Goal: Information Seeking & Learning: Learn about a topic

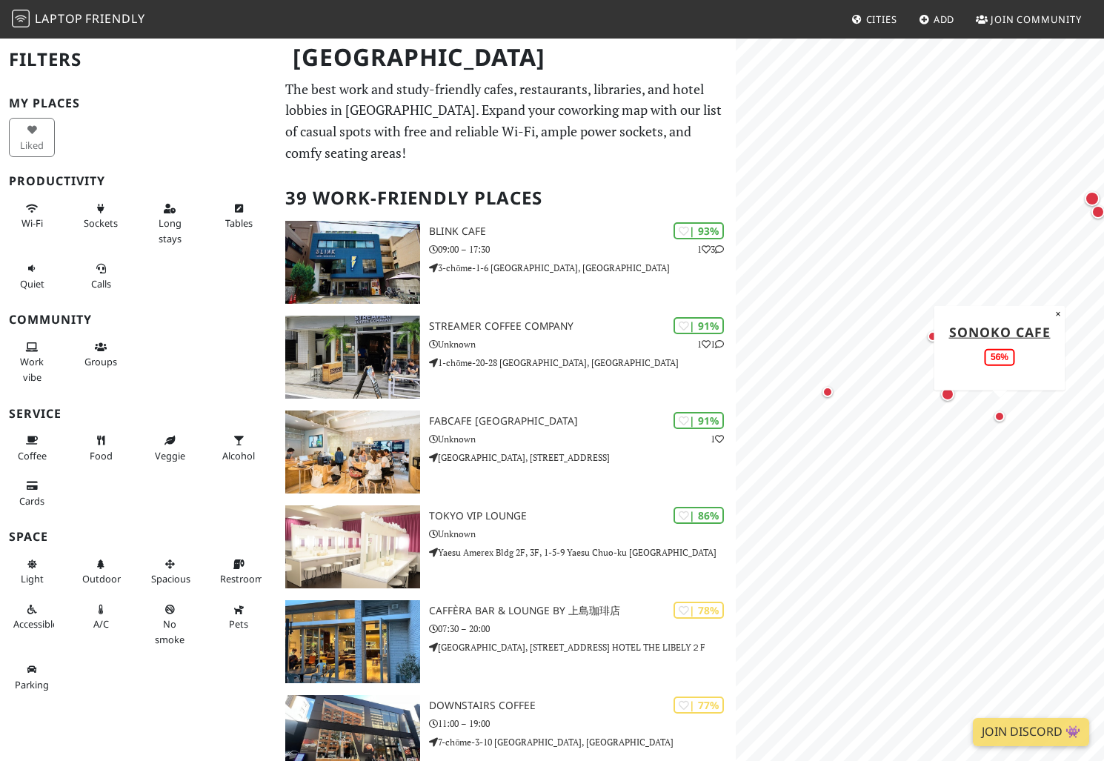
click at [998, 421] on div "Map marker" at bounding box center [1000, 417] width 18 height 18
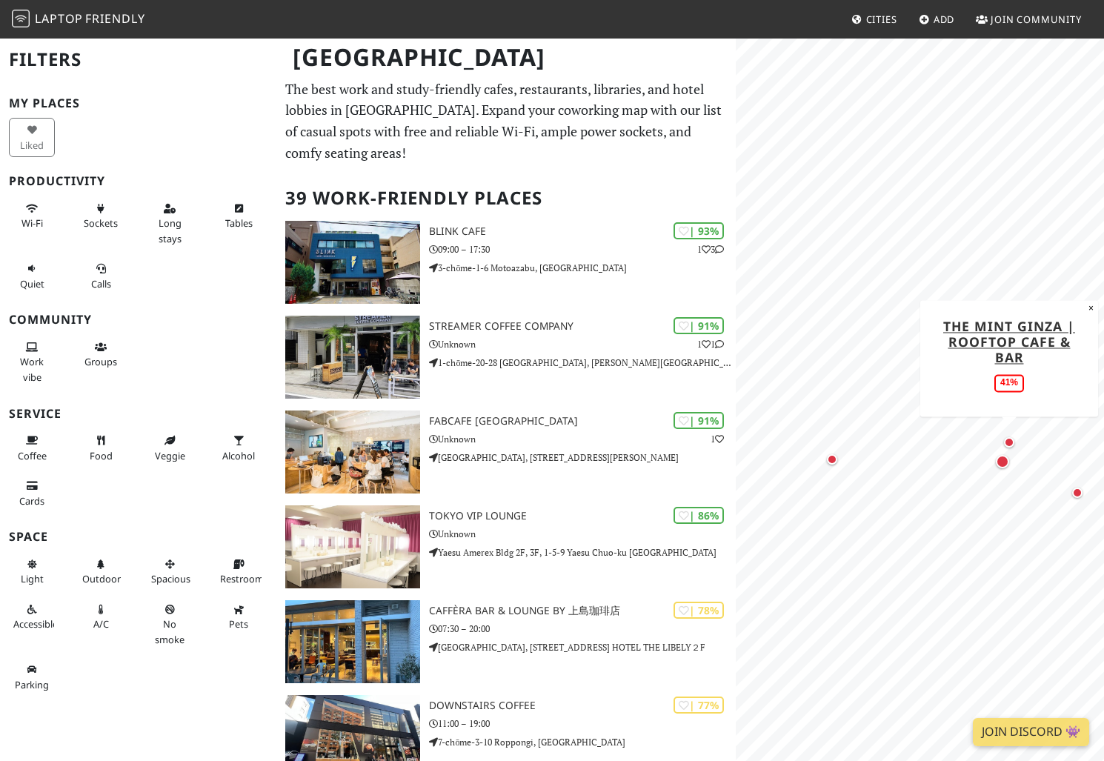
click at [1008, 441] on div "Map marker" at bounding box center [1009, 442] width 10 height 10
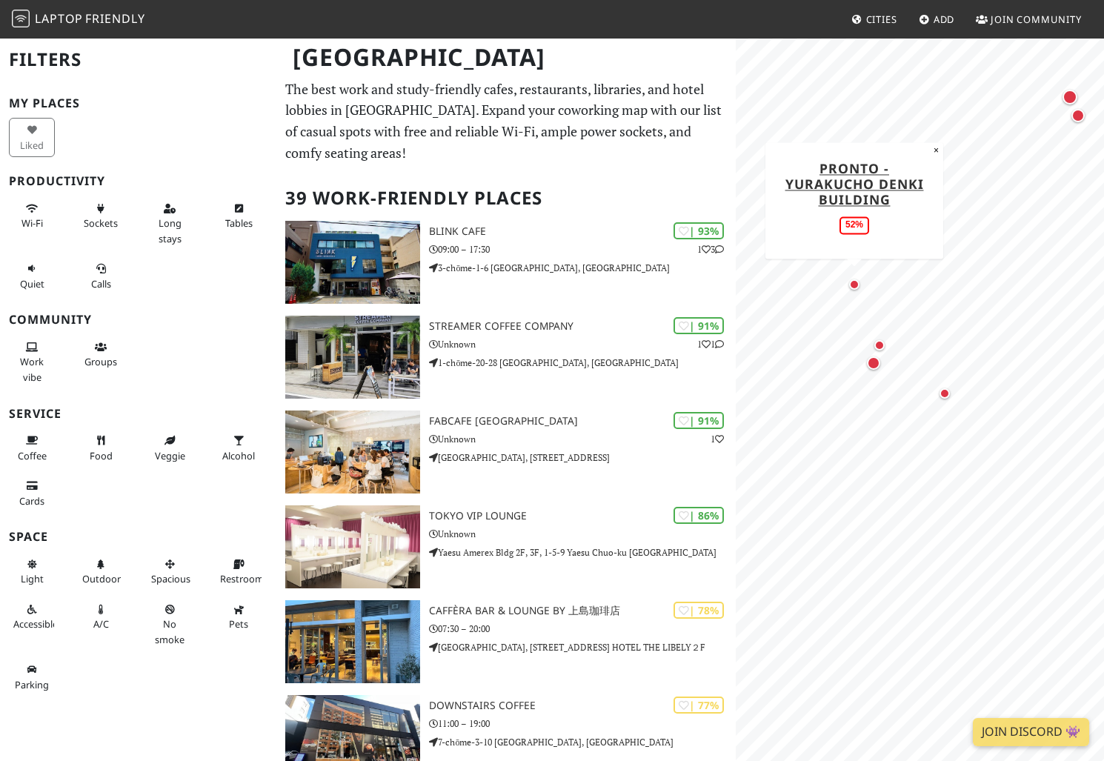
click at [859, 287] on div "Map marker" at bounding box center [854, 285] width 18 height 18
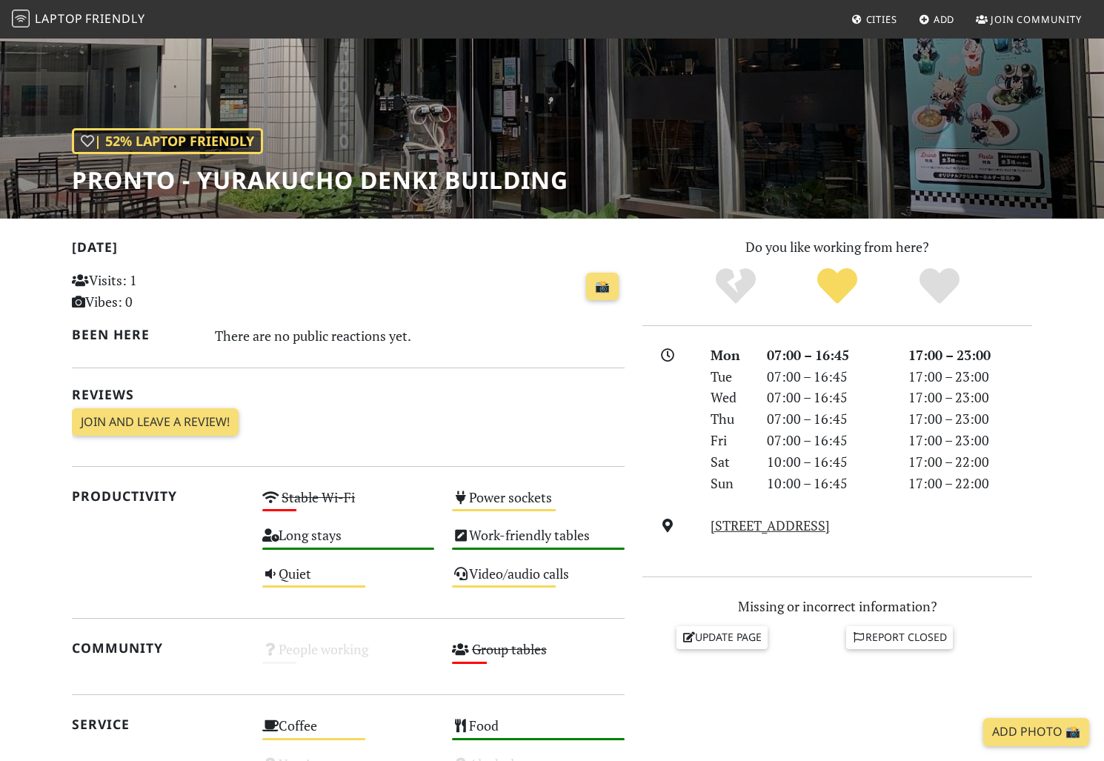
scroll to position [387, 0]
